Goal: Task Accomplishment & Management: Complete application form

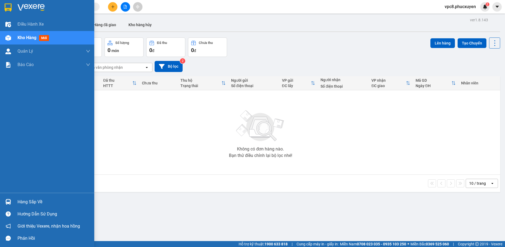
click at [7, 200] on img at bounding box center [8, 202] width 6 height 6
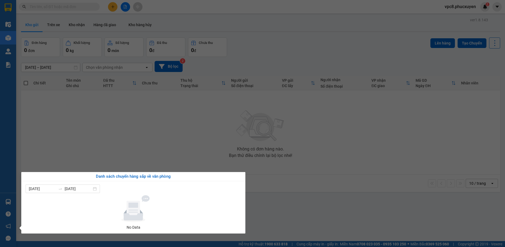
click at [254, 63] on section "Kết quả tìm kiếm ( 0 ) Bộ lọc No Data vpc8.phucxuyen 2 Điều hành xe Kho hàng mớ…" at bounding box center [252, 123] width 505 height 247
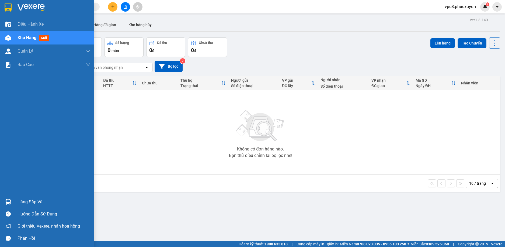
click at [8, 201] on img at bounding box center [8, 202] width 6 height 6
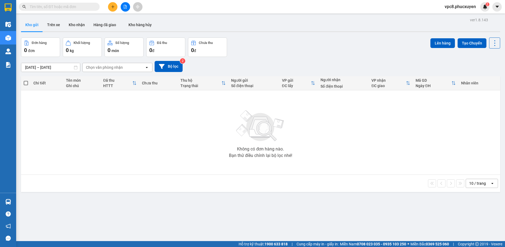
click at [307, 163] on section "Kết quả tìm kiếm ( 0 ) Bộ lọc No Data vpc8.phucxuyen 2 Điều hành xe Kho hàng mớ…" at bounding box center [252, 123] width 505 height 247
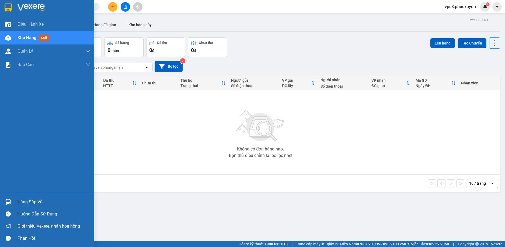
click at [10, 201] on img at bounding box center [8, 202] width 6 height 6
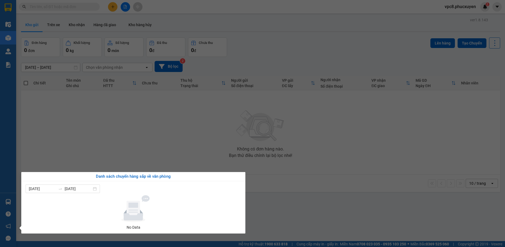
click at [227, 159] on section "Kết quả tìm kiếm ( 0 ) Bộ lọc No Data vpc8.phucxuyen 2 Điều hành xe Kho hàng mớ…" at bounding box center [252, 123] width 505 height 247
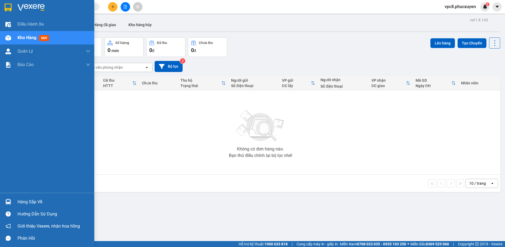
click at [10, 201] on img at bounding box center [8, 202] width 6 height 6
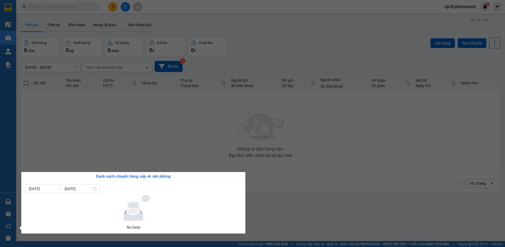
click at [340, 42] on section "Kết quả tìm kiếm ( 0 ) Bộ lọc No Data vpc8.phucxuyen 2 Điều hành xe Kho hàng mớ…" at bounding box center [252, 123] width 505 height 247
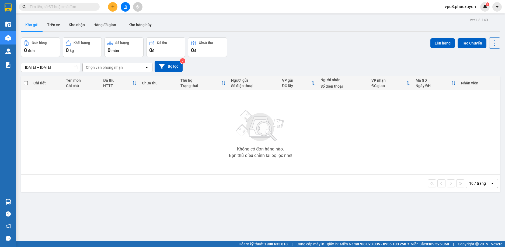
click at [30, 21] on button "Kho gửi" at bounding box center [32, 24] width 22 height 13
click at [53, 27] on button "Trên xe" at bounding box center [54, 24] width 22 height 13
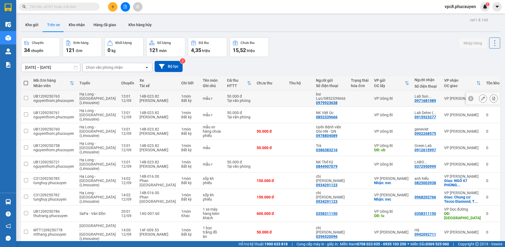
scroll to position [27, 0]
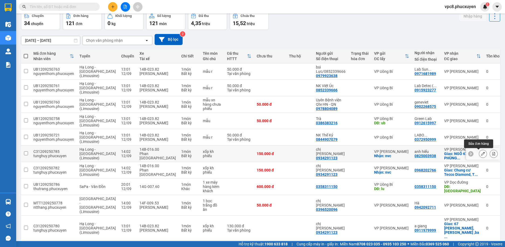
click at [479, 152] on button at bounding box center [483, 153] width 8 height 9
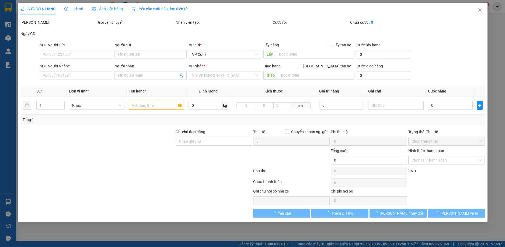
type input "0934291123"
type input "chị Nga"
checkbox input "true"
type input "nvc"
type input "0825003938"
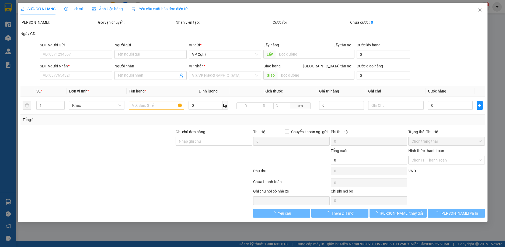
type input "anh hiếu"
checkbox input "true"
type input "NGÕ 67 PHÙNG KHOANG,HÀ ĐÔNG,HÀ NỘI"
type input "150.000"
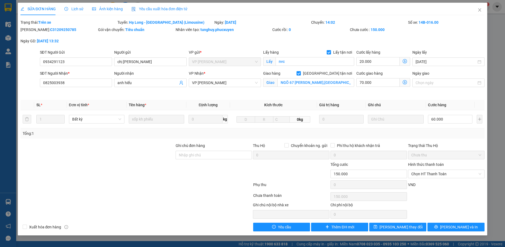
click at [405, 83] on icon "dollar-circle" at bounding box center [405, 82] width 4 height 4
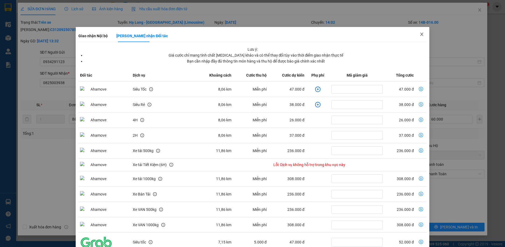
click at [420, 34] on icon "close" at bounding box center [422, 34] width 4 height 4
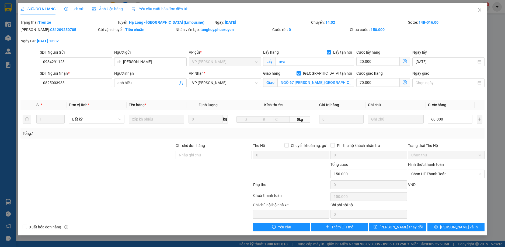
click at [405, 82] on icon "dollar-circle" at bounding box center [405, 82] width 4 height 4
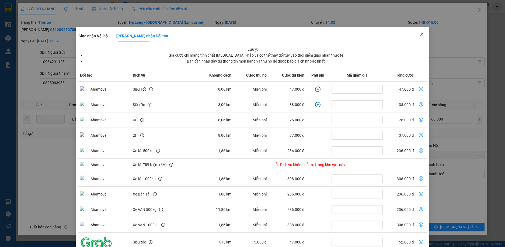
click at [420, 33] on icon "close" at bounding box center [422, 34] width 4 height 4
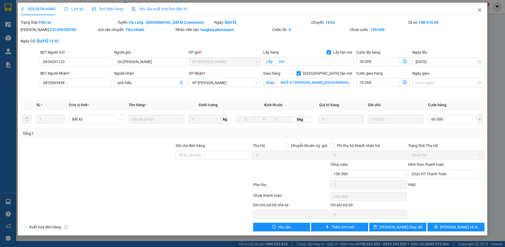
click at [478, 11] on icon "close" at bounding box center [480, 10] width 4 height 4
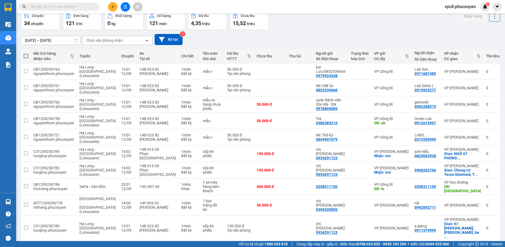
scroll to position [40, 0]
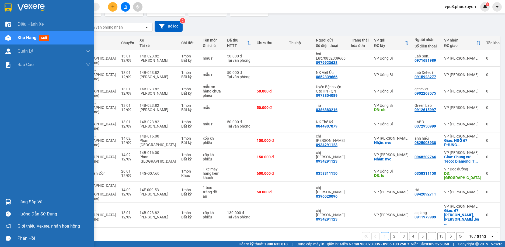
click at [6, 201] on img at bounding box center [8, 202] width 6 height 6
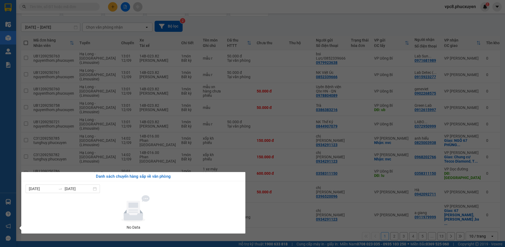
click at [317, 13] on section "Kết quả tìm kiếm ( 0 ) Bộ lọc No Data vpc8.phucxuyen 2 Điều hành xe Kho hàng mớ…" at bounding box center [252, 123] width 505 height 247
